Goal: Task Accomplishment & Management: Use online tool/utility

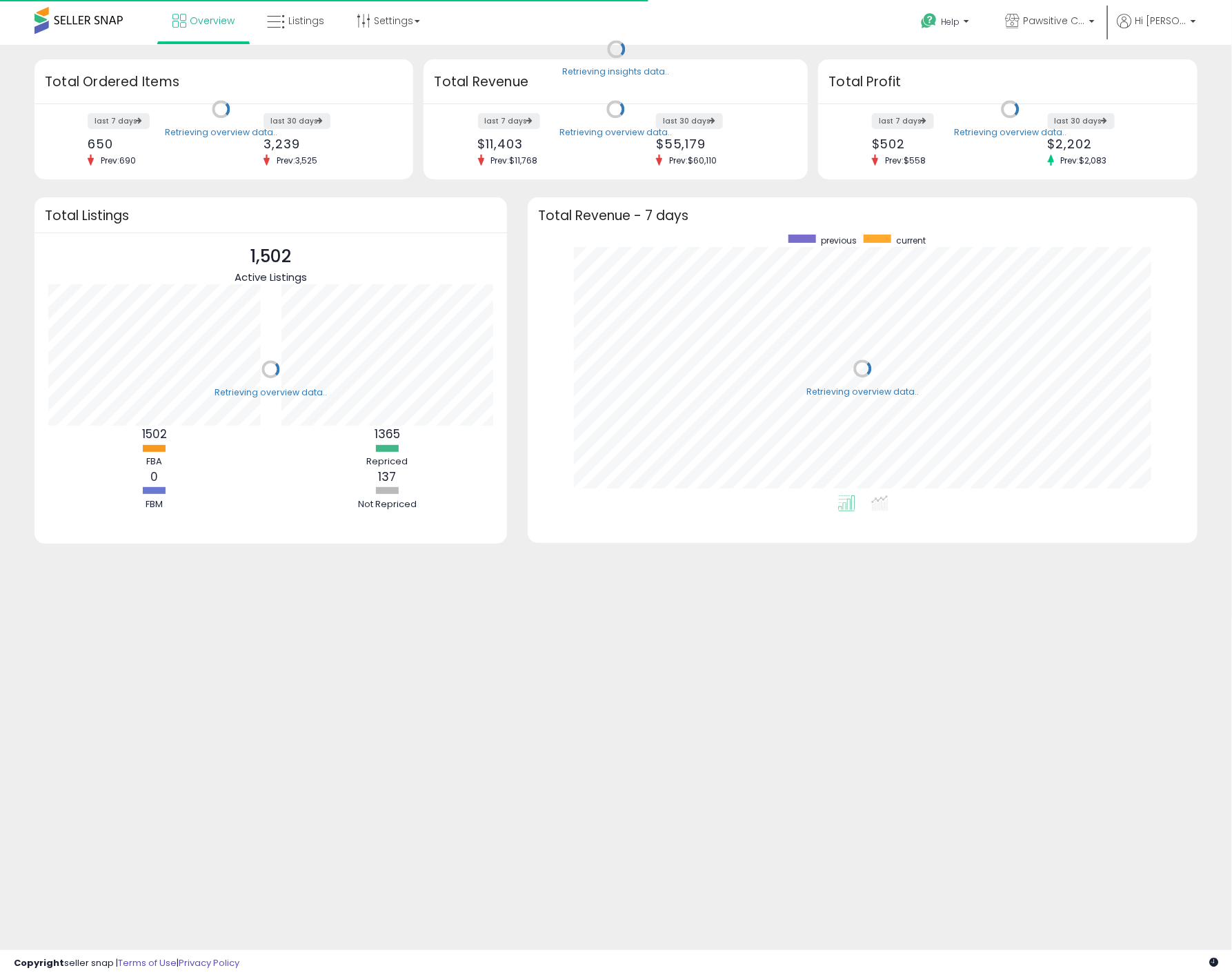
scroll to position [261, 643]
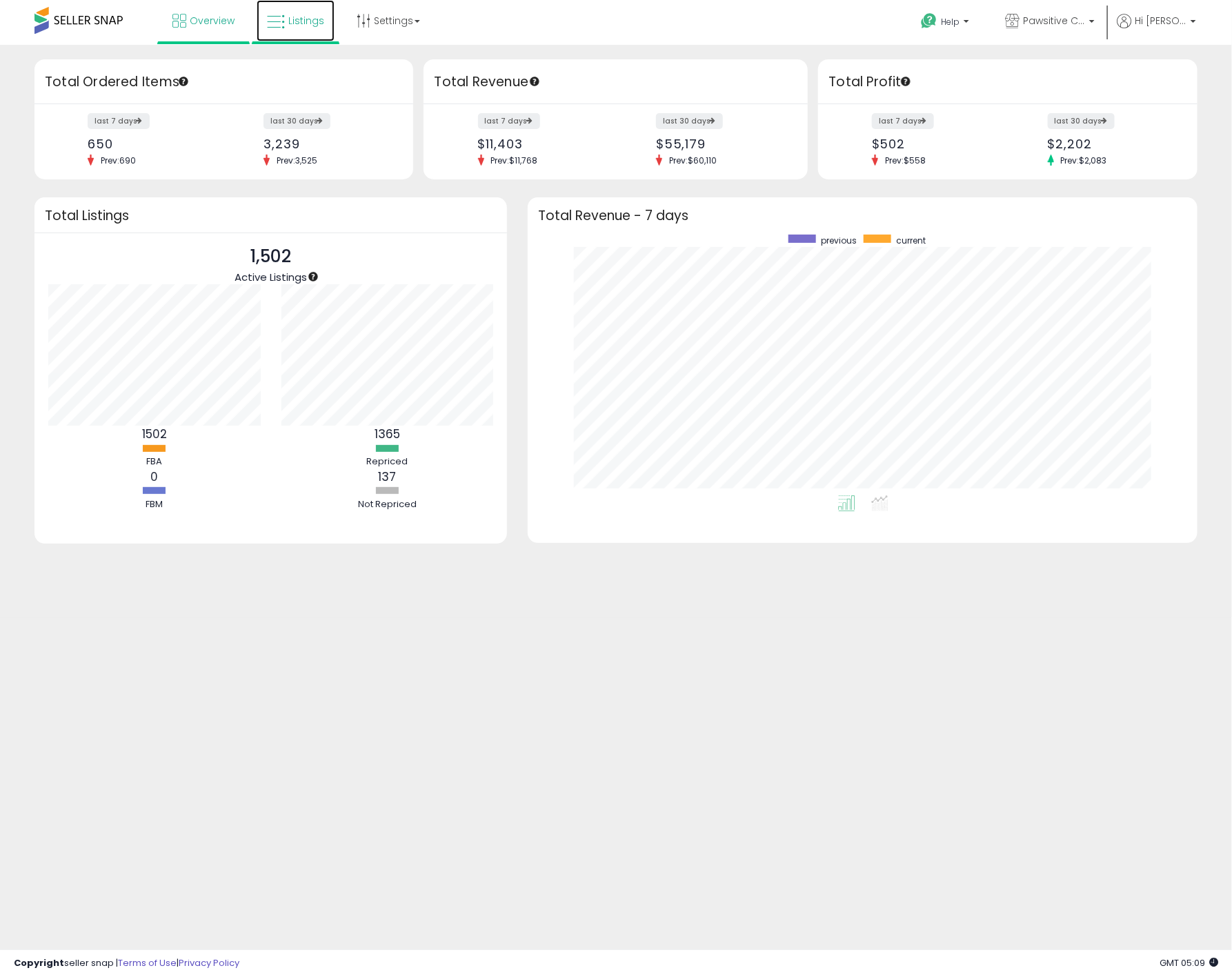
click at [309, 17] on span "Listings" at bounding box center [306, 20] width 36 height 13
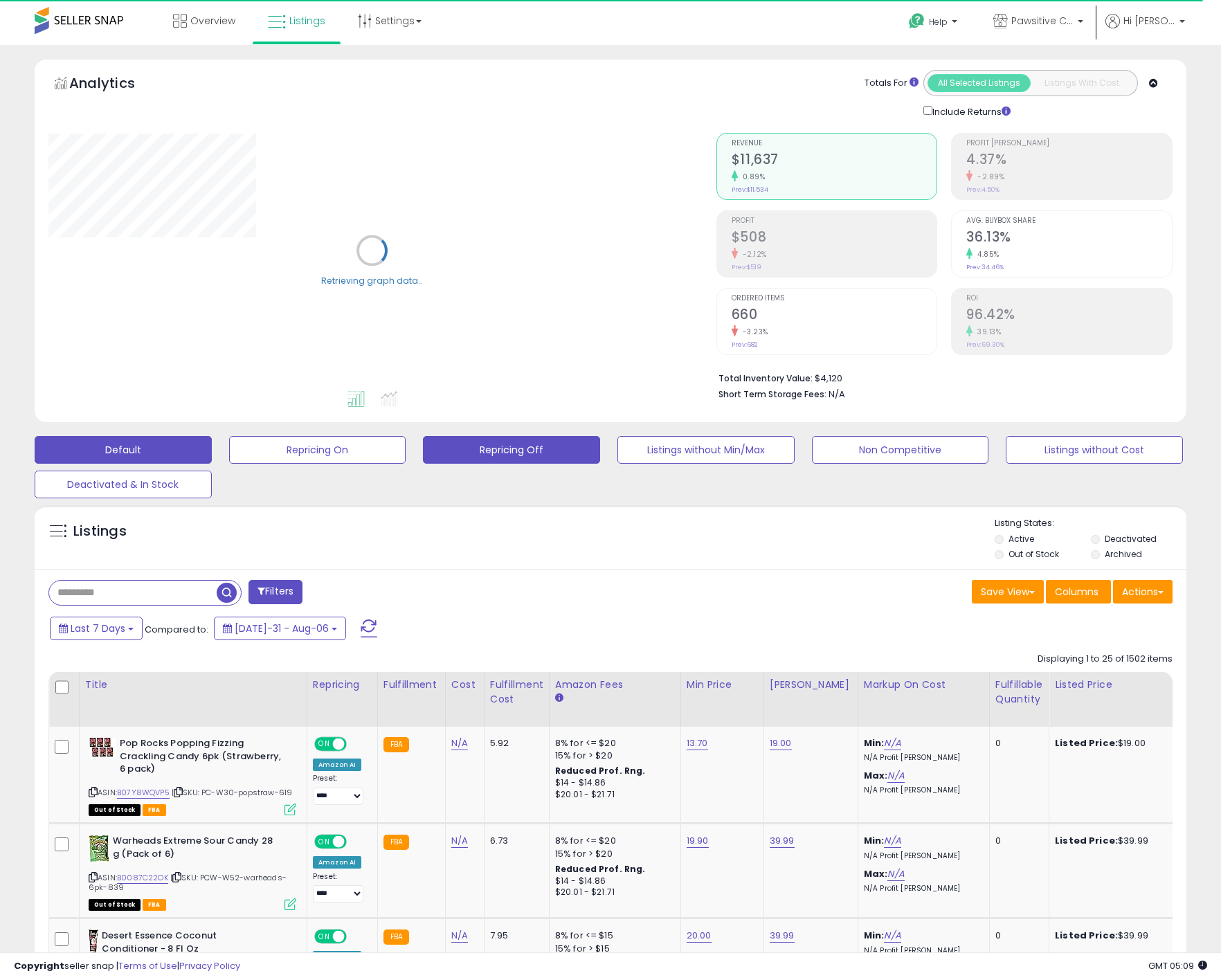
click at [406, 453] on button "Repricing Off" at bounding box center [317, 450] width 177 height 28
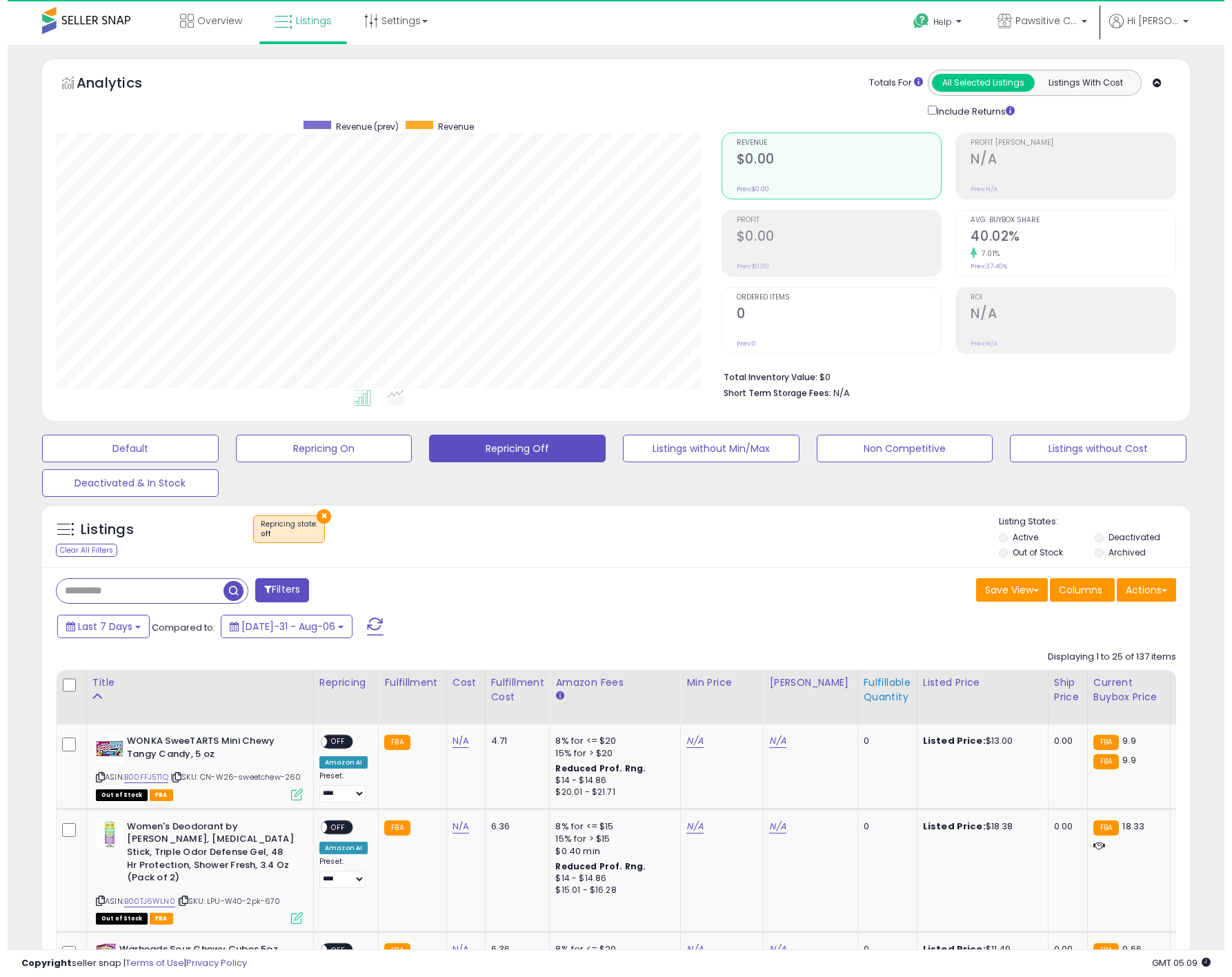
scroll to position [284, 666]
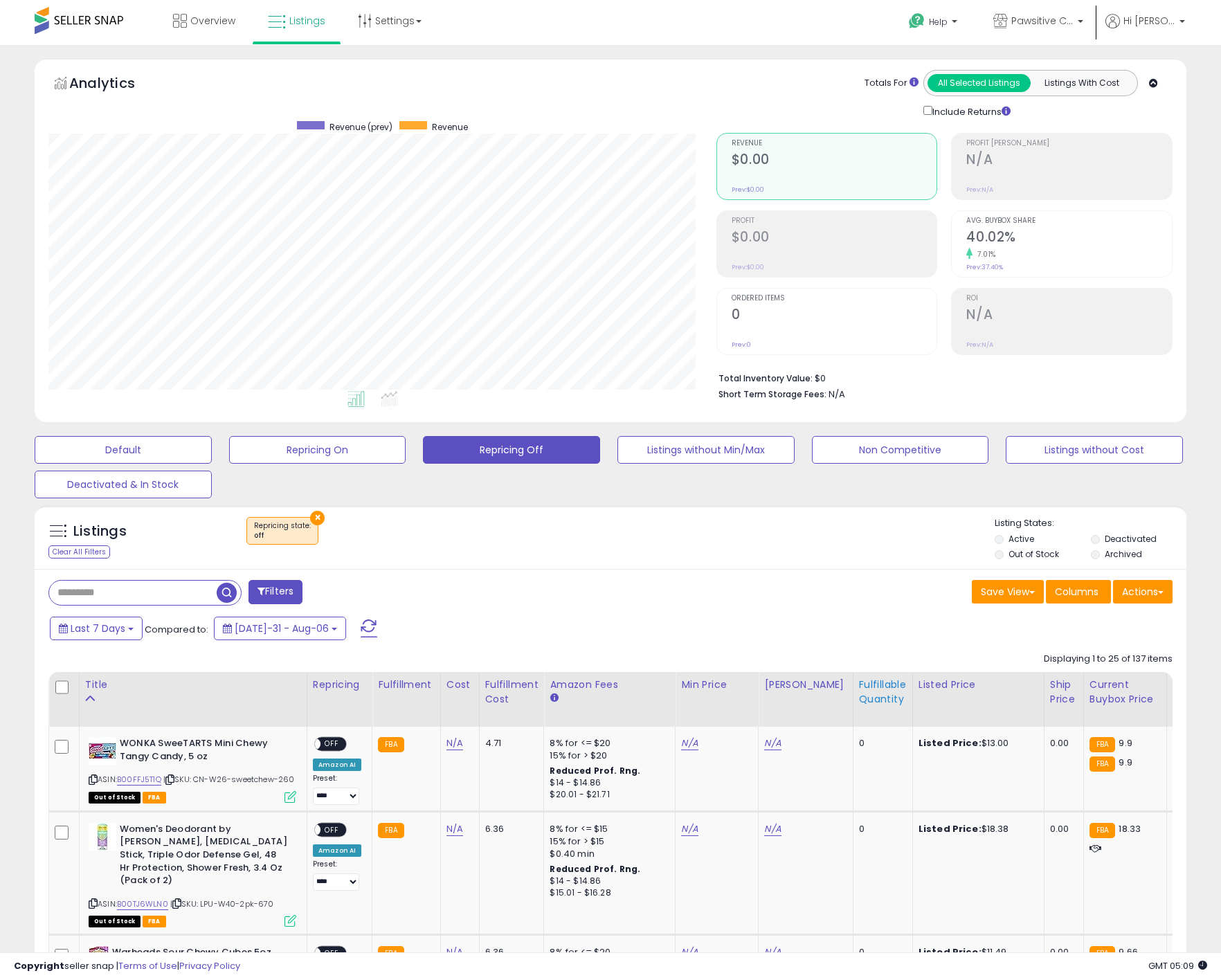
click at [859, 696] on div "Fulfillable Quantity" at bounding box center [883, 691] width 48 height 29
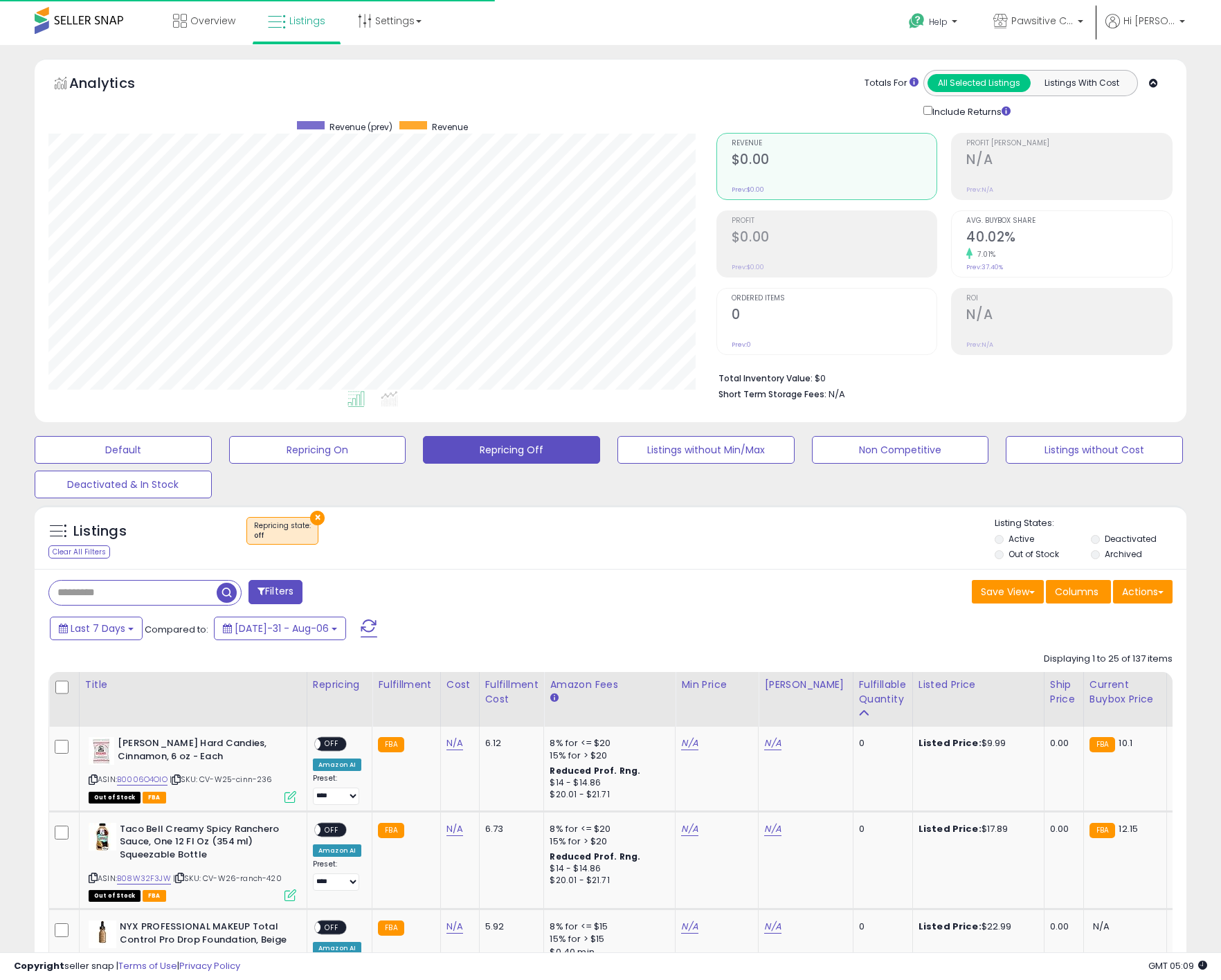
scroll to position [691783, 691497]
